Goal: Transaction & Acquisition: Download file/media

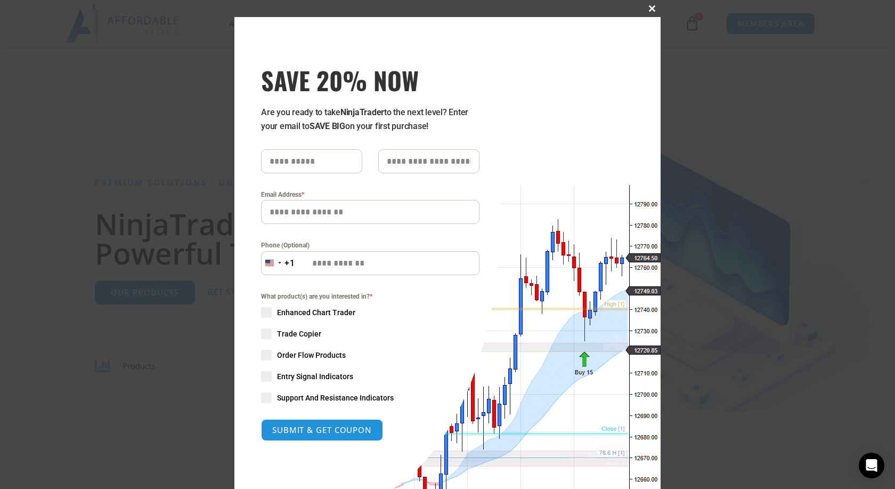
click at [494, 4] on button "Close this module" at bounding box center [652, 8] width 17 height 17
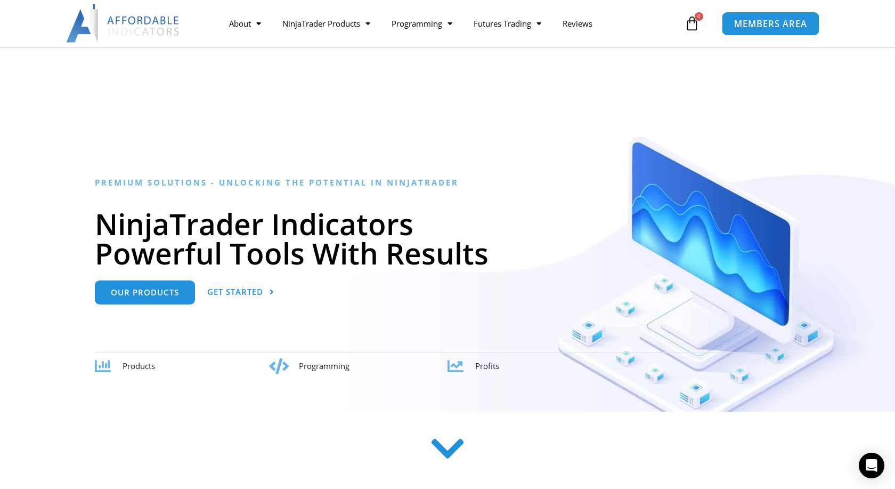
click at [494, 34] on link "MEMBERS AREA" at bounding box center [771, 23] width 98 height 24
click at [494, 20] on span "MEMBERS AREA" at bounding box center [770, 23] width 73 height 9
click at [494, 28] on span "MEMBERS AREA" at bounding box center [770, 23] width 73 height 9
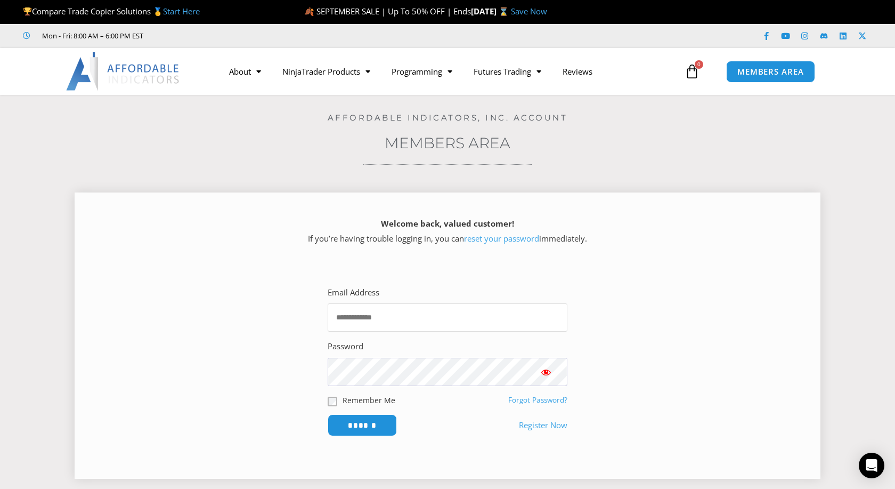
click at [397, 310] on input "Email Address" at bounding box center [448, 317] width 240 height 28
click at [391, 316] on input "**********" at bounding box center [448, 317] width 240 height 28
type input "**********"
click at [544, 373] on span "Show password" at bounding box center [546, 372] width 11 height 11
click at [547, 371] on span "Show password" at bounding box center [546, 372] width 11 height 11
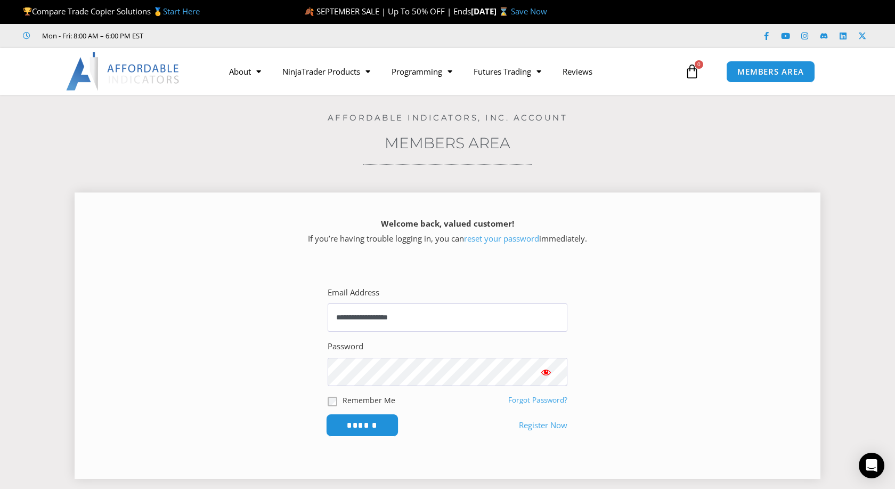
click at [380, 426] on input "******" at bounding box center [362, 424] width 73 height 23
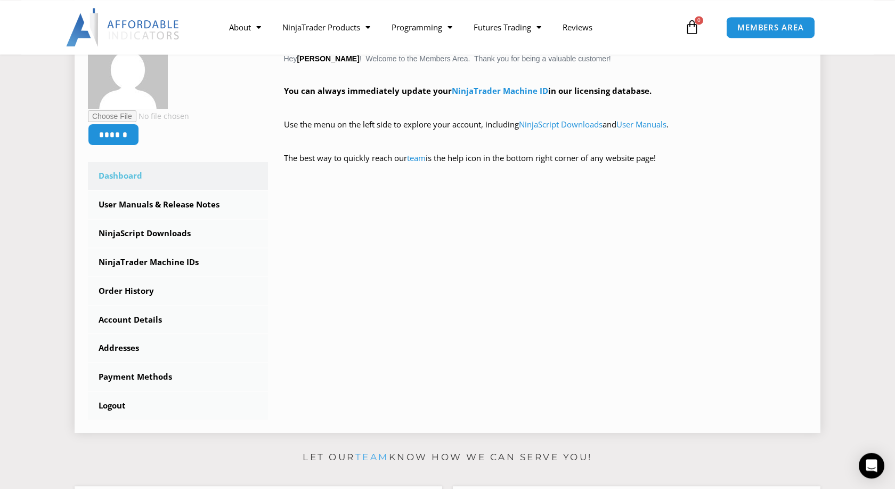
scroll to position [217, 0]
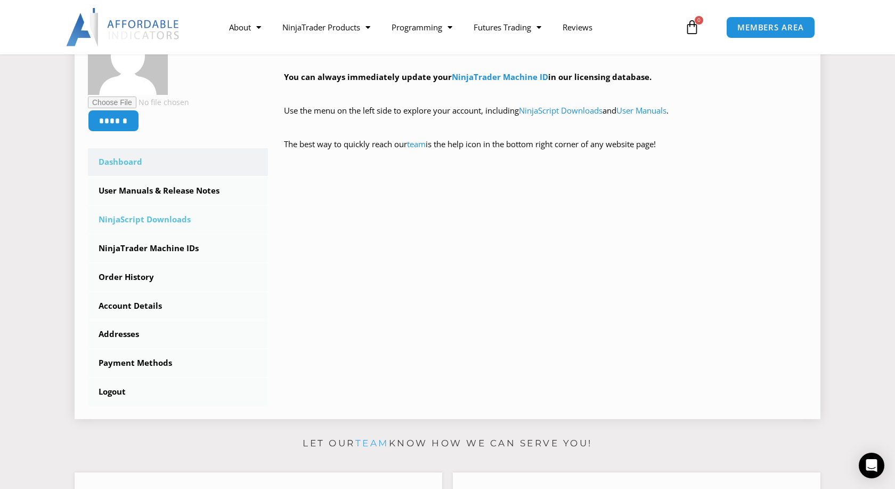
click at [174, 223] on link "NinjaScript Downloads" at bounding box center [178, 220] width 180 height 28
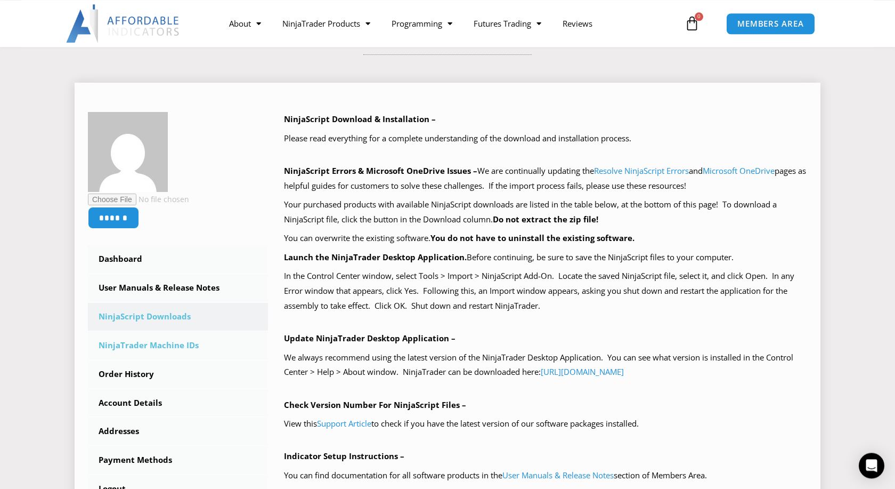
scroll to position [326, 0]
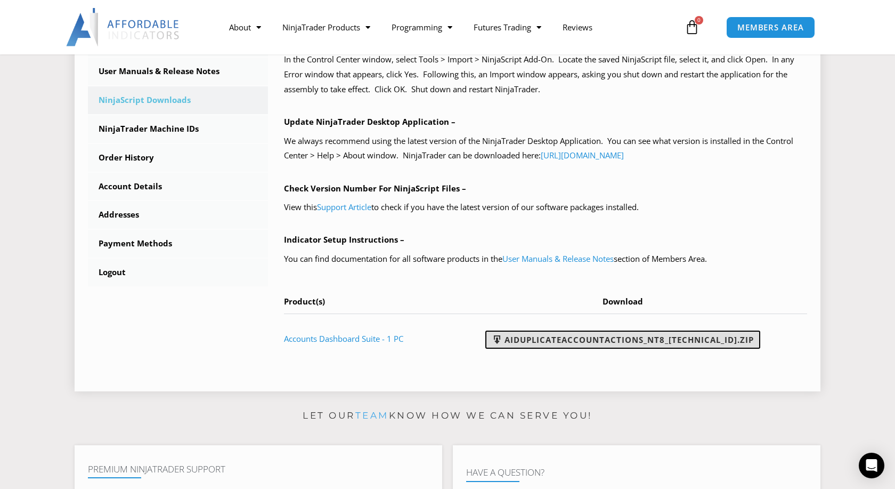
click at [530, 345] on link "AIDuplicateAccountActions_NT8_[TECHNICAL_ID].zip" at bounding box center [622, 339] width 275 height 18
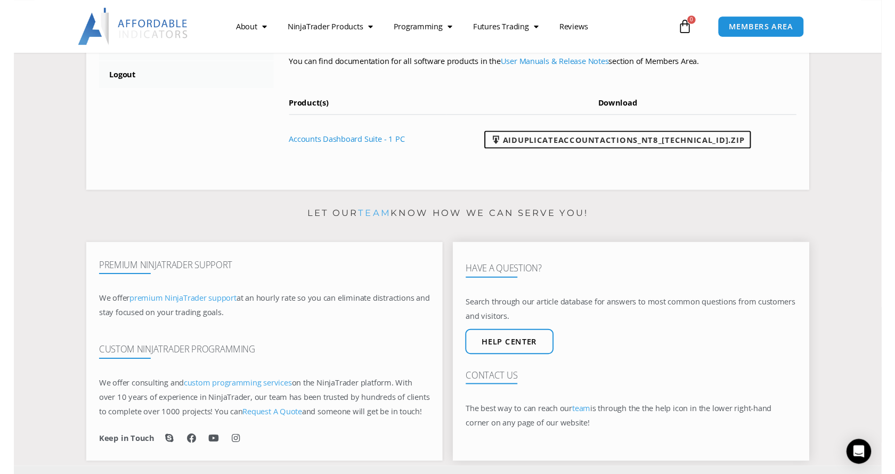
scroll to position [489, 0]
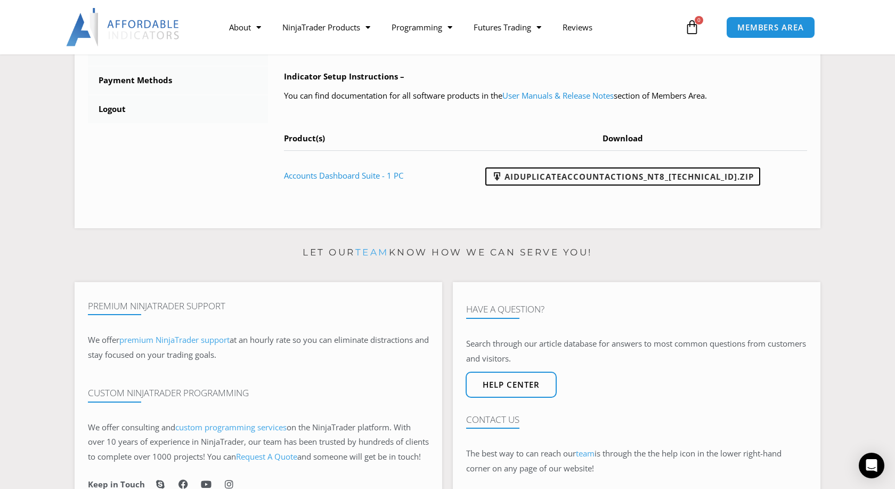
drag, startPoint x: 854, startPoint y: 115, endPoint x: 859, endPoint y: 107, distance: 10.3
